Goal: Information Seeking & Learning: Learn about a topic

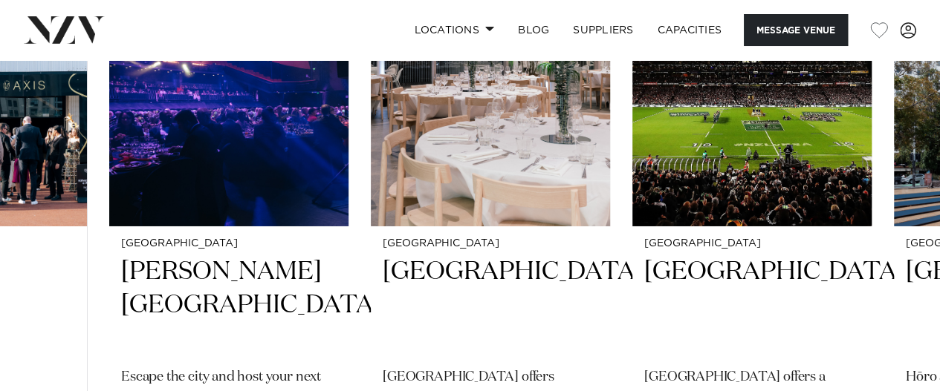
scroll to position [2434, 0]
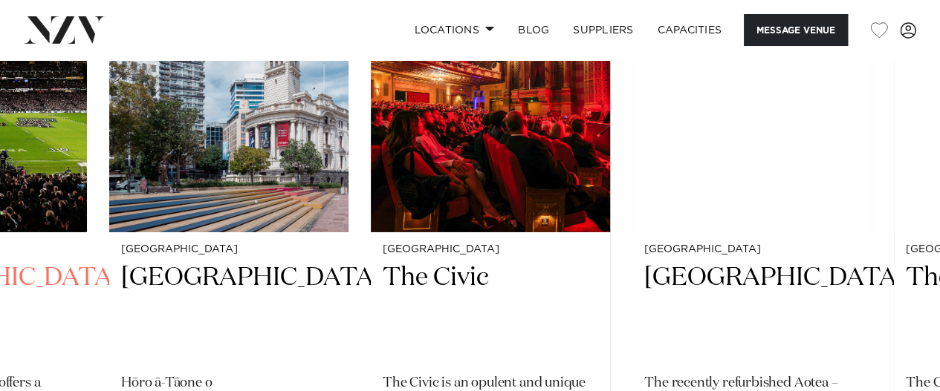
click at [807, 221] on img "9 / 11" at bounding box center [751, 72] width 239 height 321
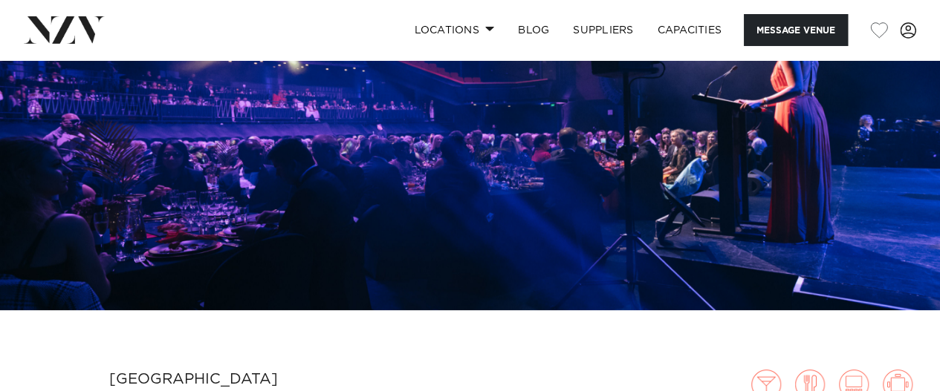
scroll to position [115, 0]
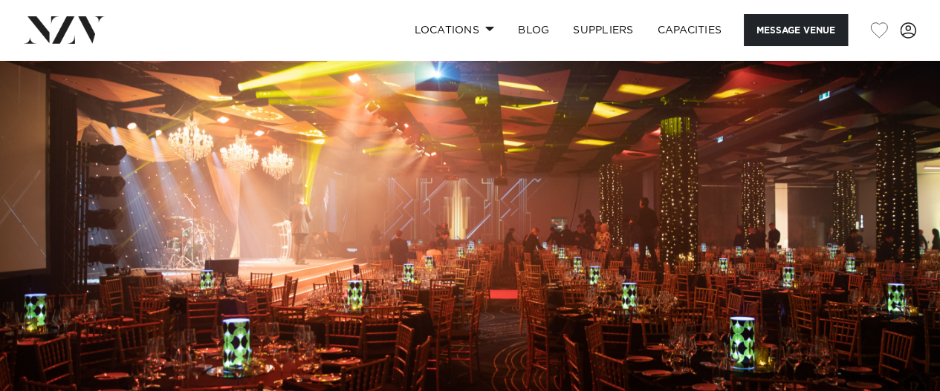
scroll to position [51, 0]
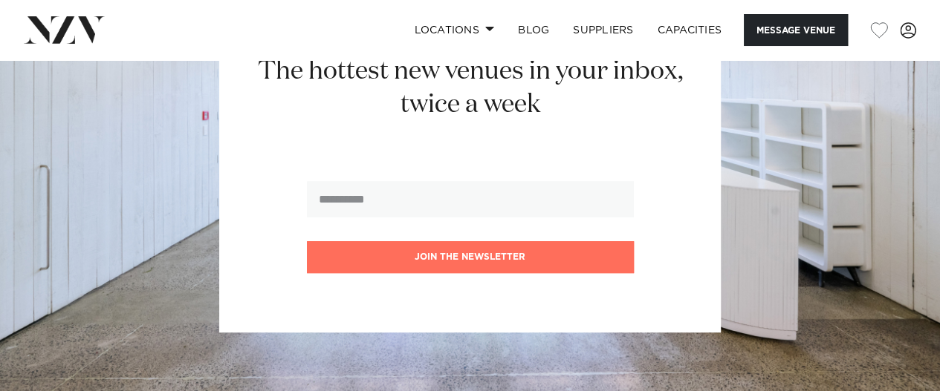
scroll to position [3157, 0]
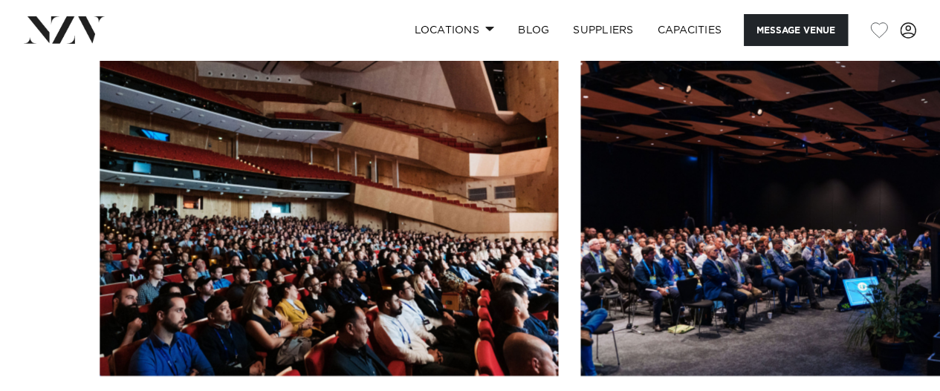
scroll to position [1500, 0]
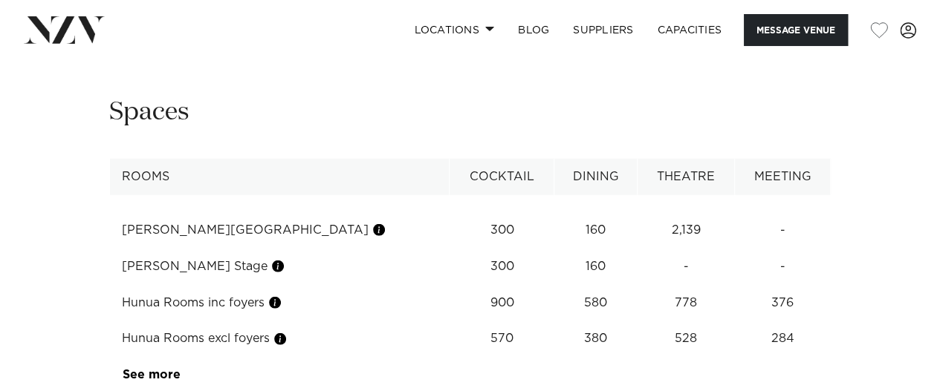
scroll to position [1911, 0]
click at [166, 368] on link "See more" at bounding box center [181, 374] width 116 height 12
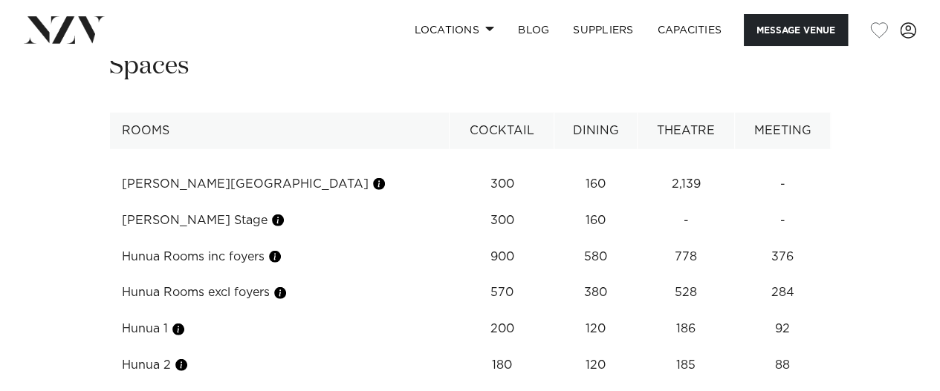
scroll to position [1953, 0]
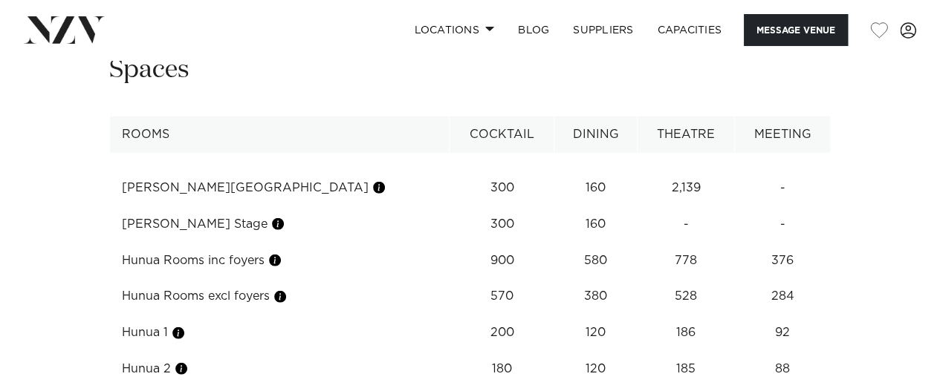
click at [242, 279] on td "Hunua Rooms excl foyers" at bounding box center [279, 297] width 339 height 36
click at [287, 290] on button "button" at bounding box center [280, 297] width 15 height 15
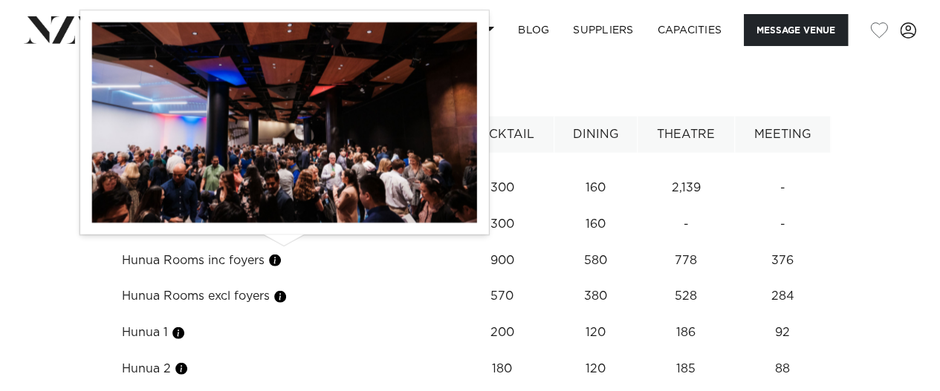
click at [322, 351] on td "Hunua 2" at bounding box center [279, 369] width 339 height 36
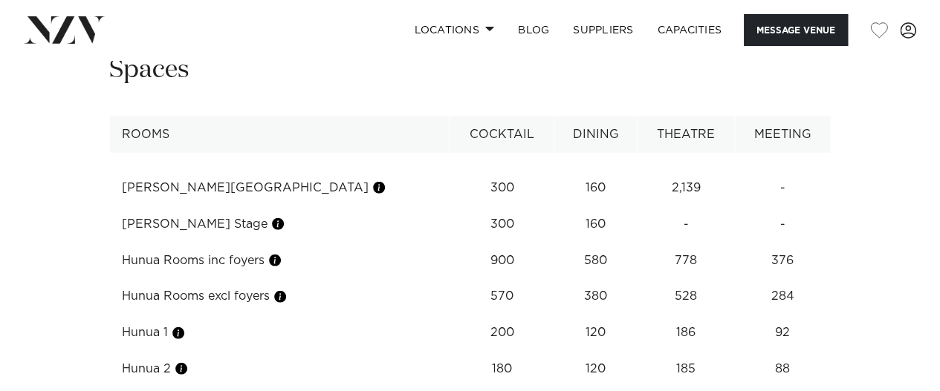
click at [282, 253] on button "button" at bounding box center [274, 260] width 15 height 15
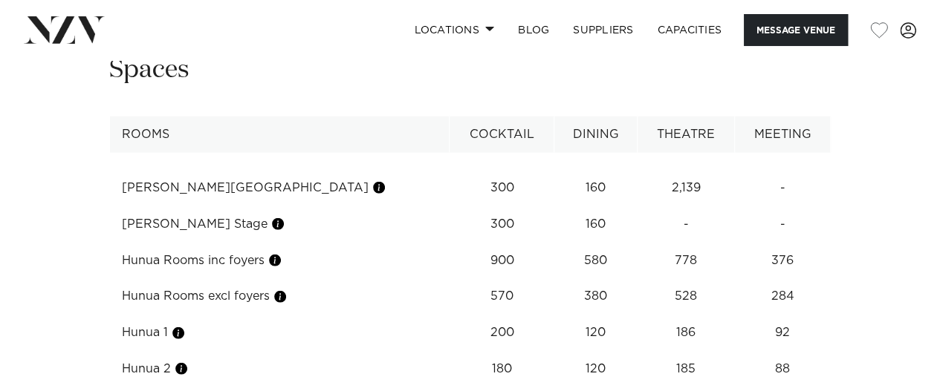
click at [286, 290] on button "button" at bounding box center [280, 297] width 15 height 15
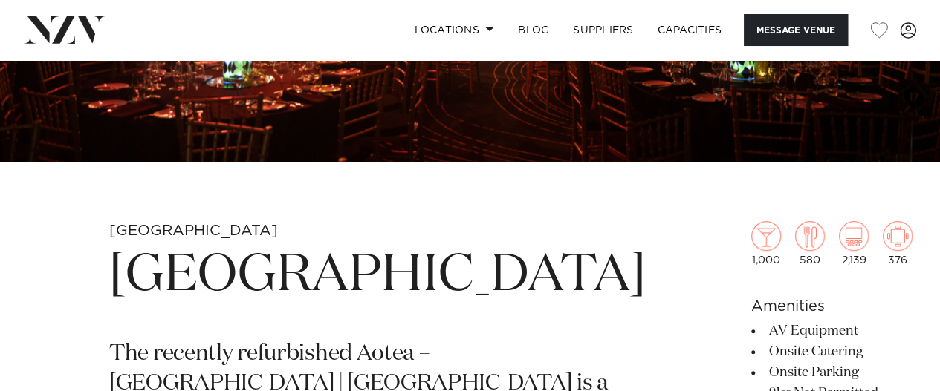
scroll to position [340, 0]
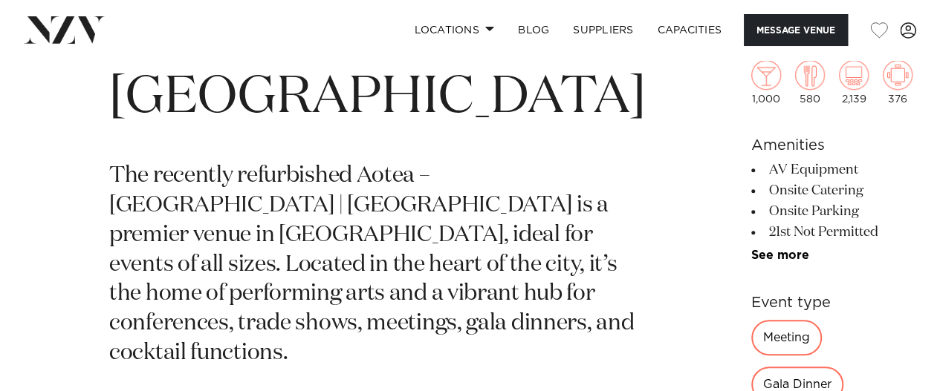
scroll to position [516, 0]
click at [751, 254] on link "See more" at bounding box center [809, 256] width 116 height 12
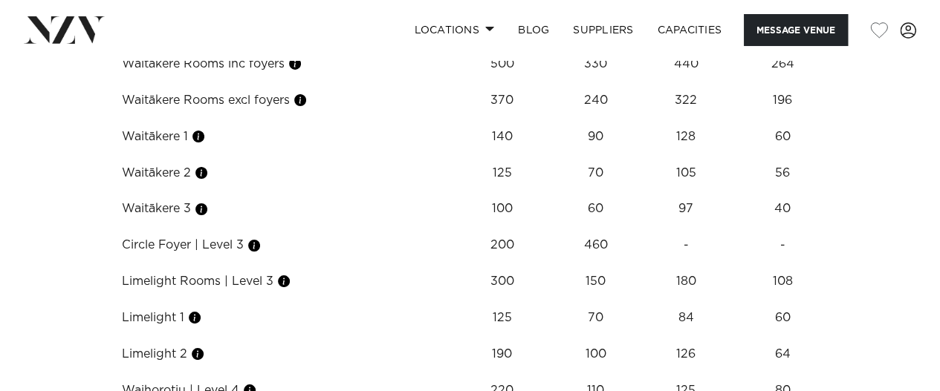
scroll to position [2763, 0]
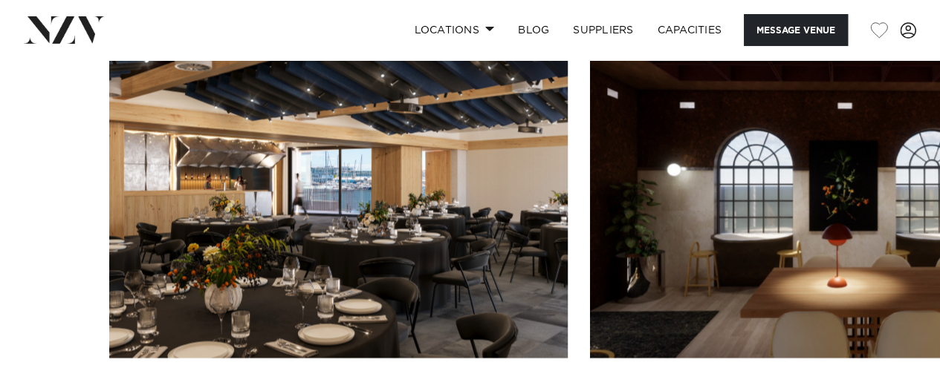
scroll to position [1376, 0]
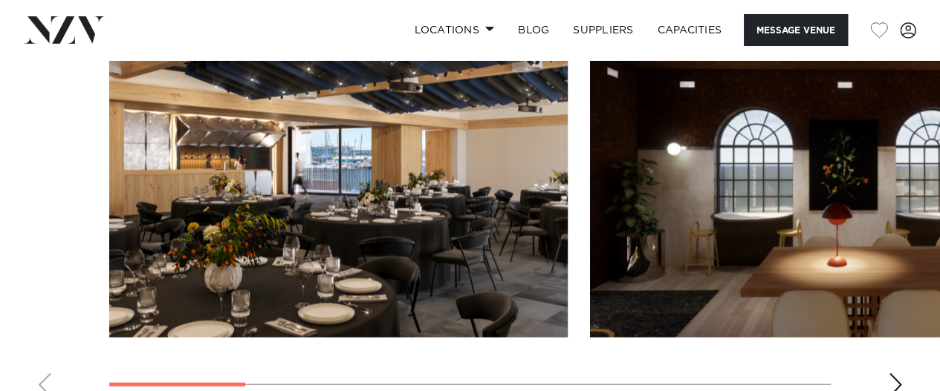
click at [900, 373] on div "Next slide" at bounding box center [895, 385] width 15 height 24
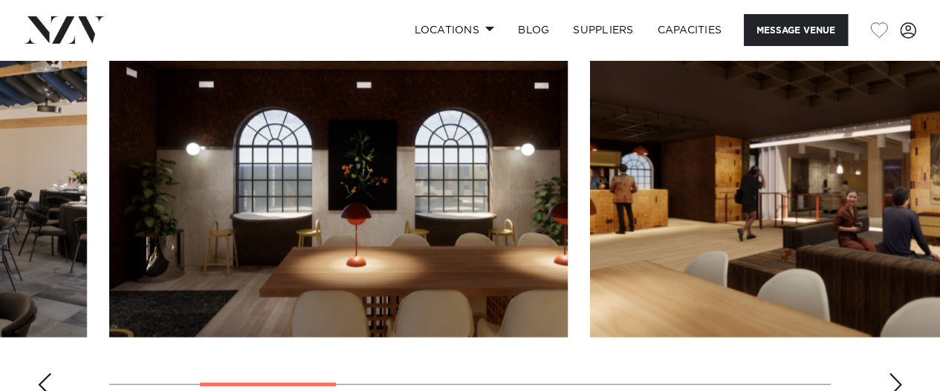
click at [893, 385] on div "Next slide" at bounding box center [895, 385] width 15 height 24
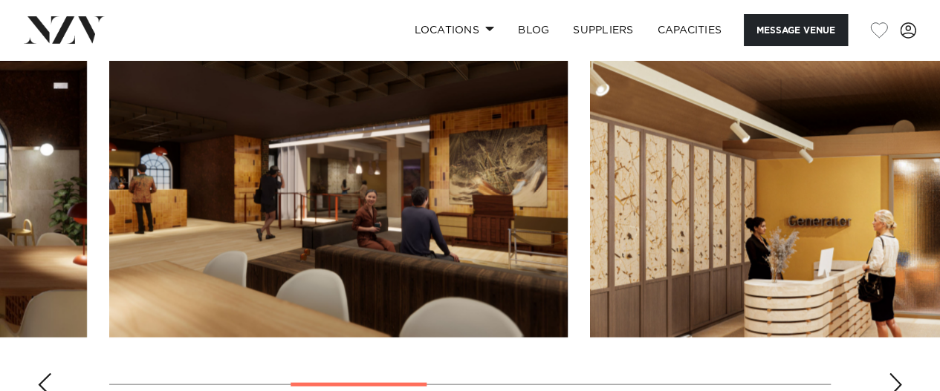
click at [891, 383] on div "Next slide" at bounding box center [895, 385] width 15 height 24
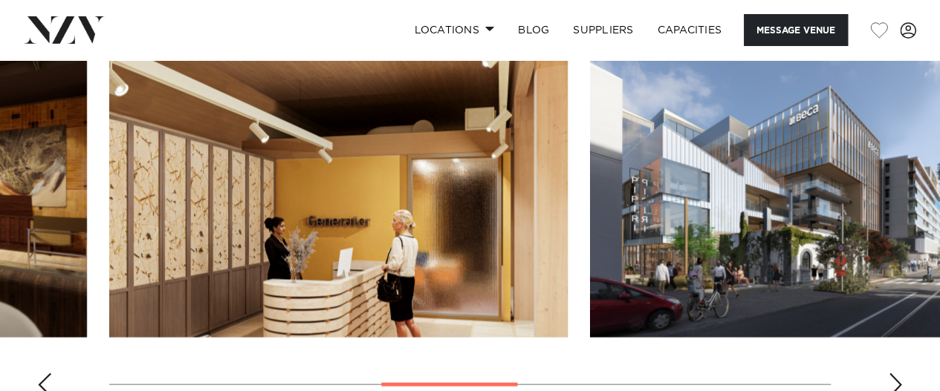
click at [893, 381] on div "Next slide" at bounding box center [895, 385] width 15 height 24
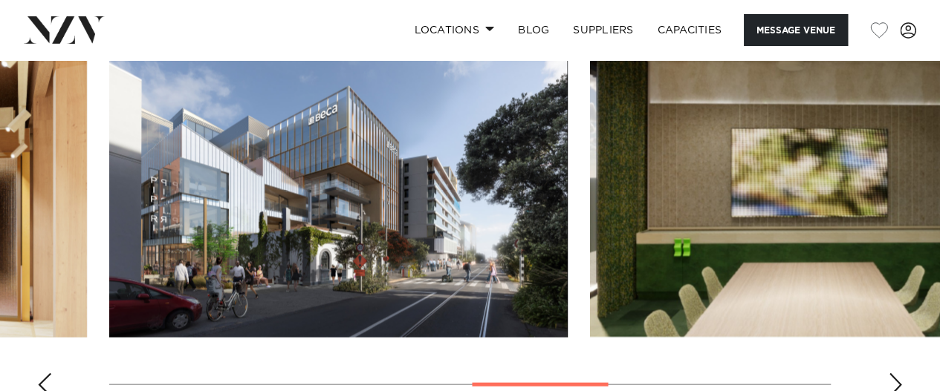
click at [894, 379] on div "Next slide" at bounding box center [895, 385] width 15 height 24
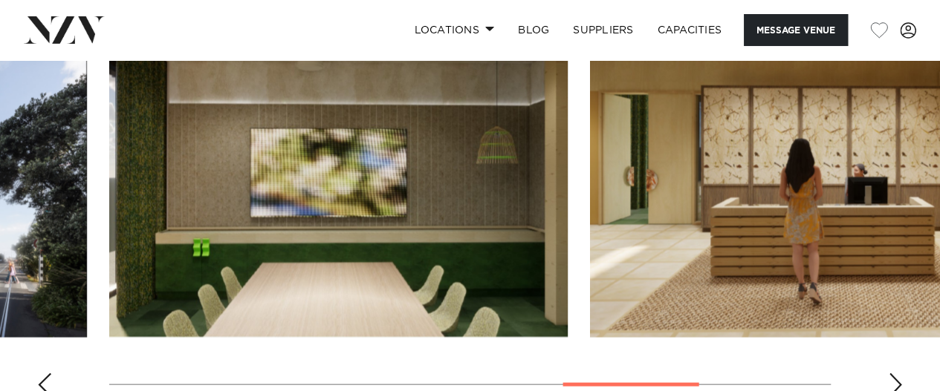
click at [892, 385] on div "Next slide" at bounding box center [895, 385] width 15 height 24
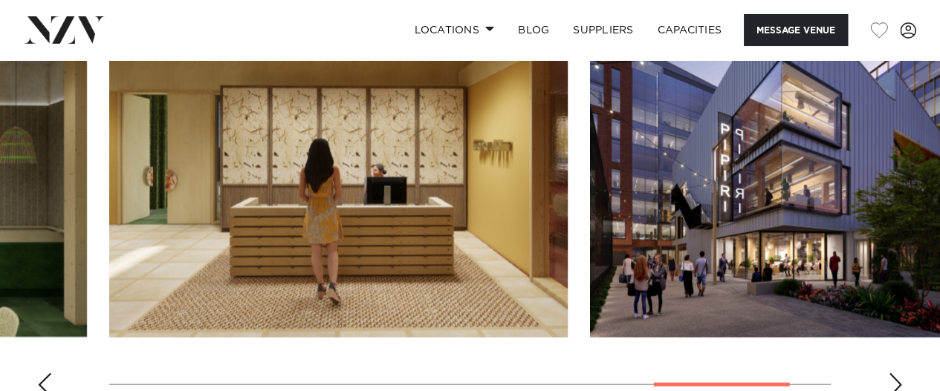
click at [891, 386] on div "Next slide" at bounding box center [895, 385] width 15 height 24
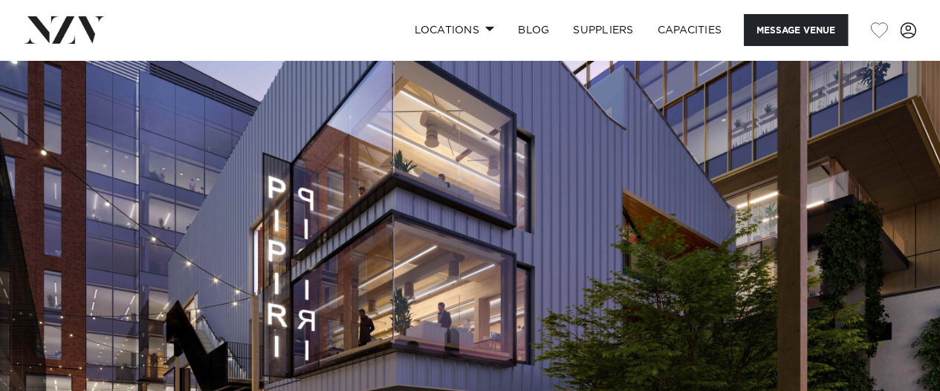
scroll to position [0, 0]
